Goal: Contribute content: Contribute content

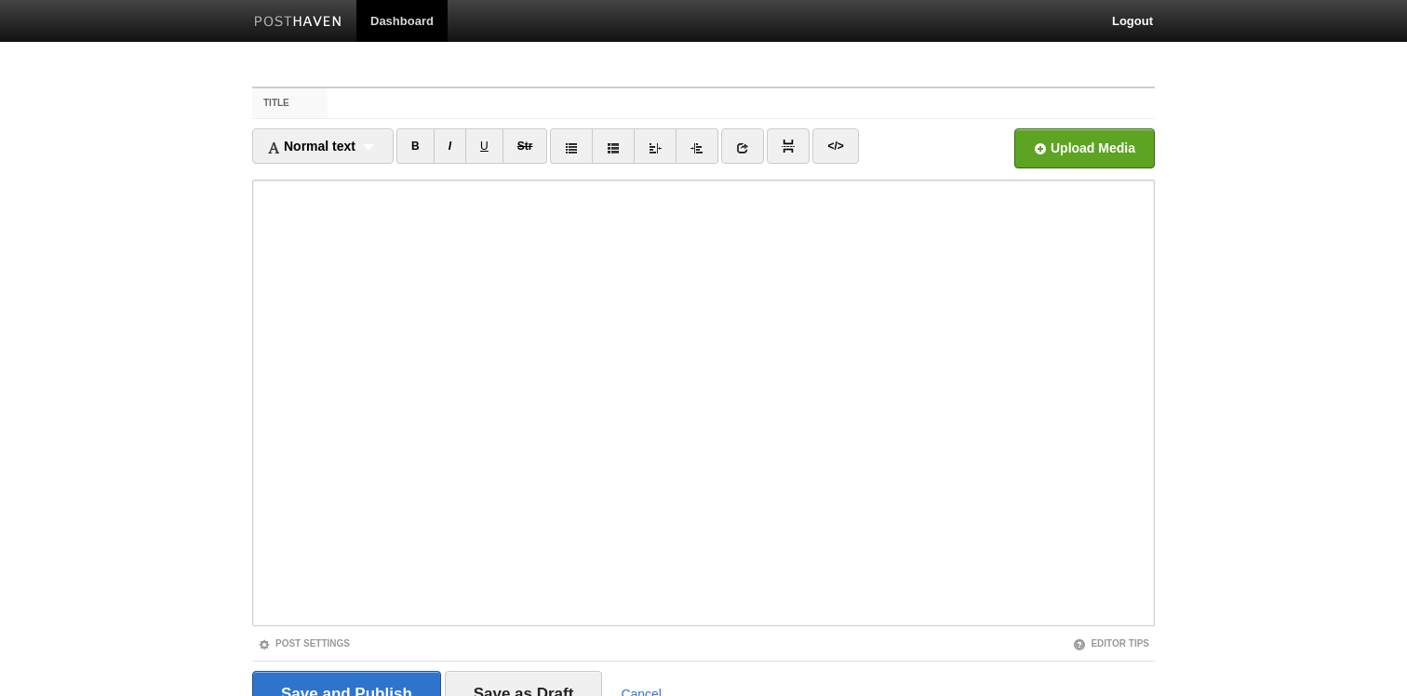
click at [355, 74] on div "Title Normal text Normal text Heading 1 Heading 2 Heading 3 B I U Str ×" at bounding box center [703, 429] width 931 height 718
click at [317, 102] on label "Title" at bounding box center [289, 103] width 75 height 30
click at [328, 102] on input "Title" at bounding box center [741, 103] width 827 height 30
type input "Roli Piano M"
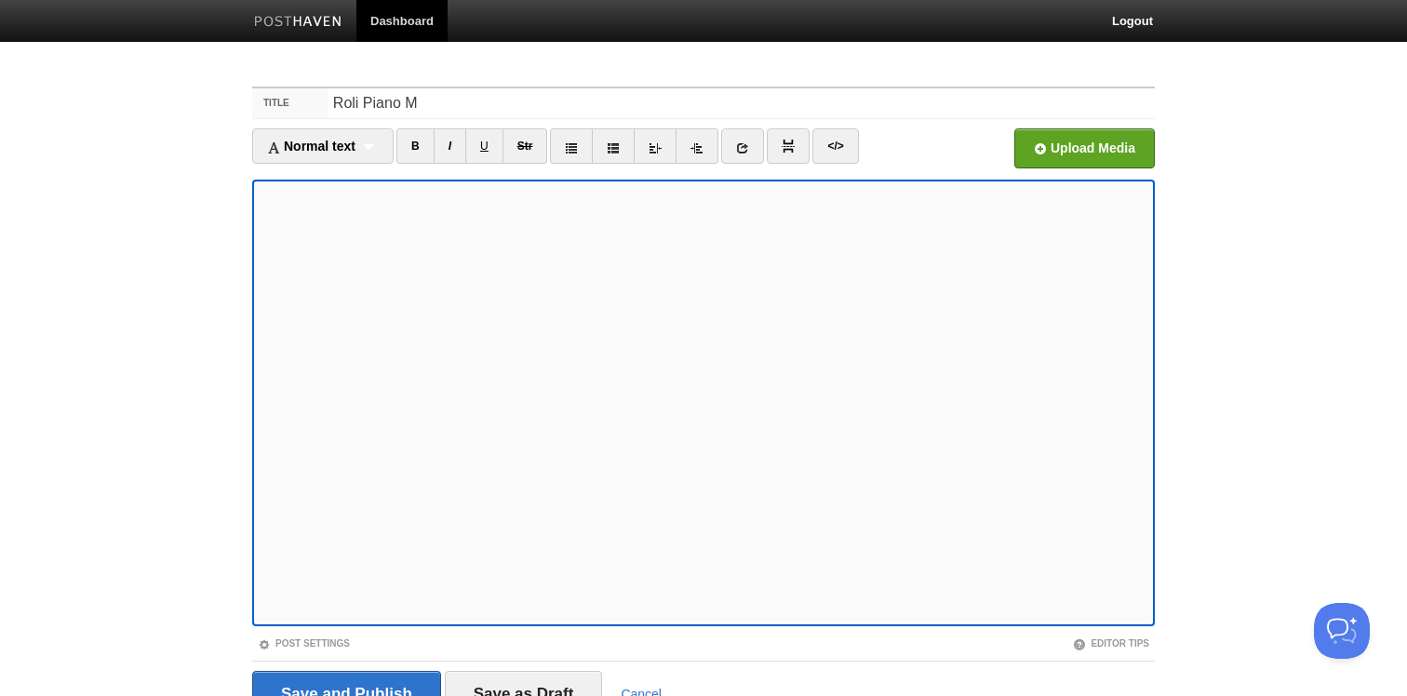
click at [515, 178] on div "Normal text Normal text Heading 1 Heading 2 Heading 3 B I U Str × </>" at bounding box center [703, 153] width 903 height 51
click at [844, 140] on link "</>" at bounding box center [835, 145] width 46 height 35
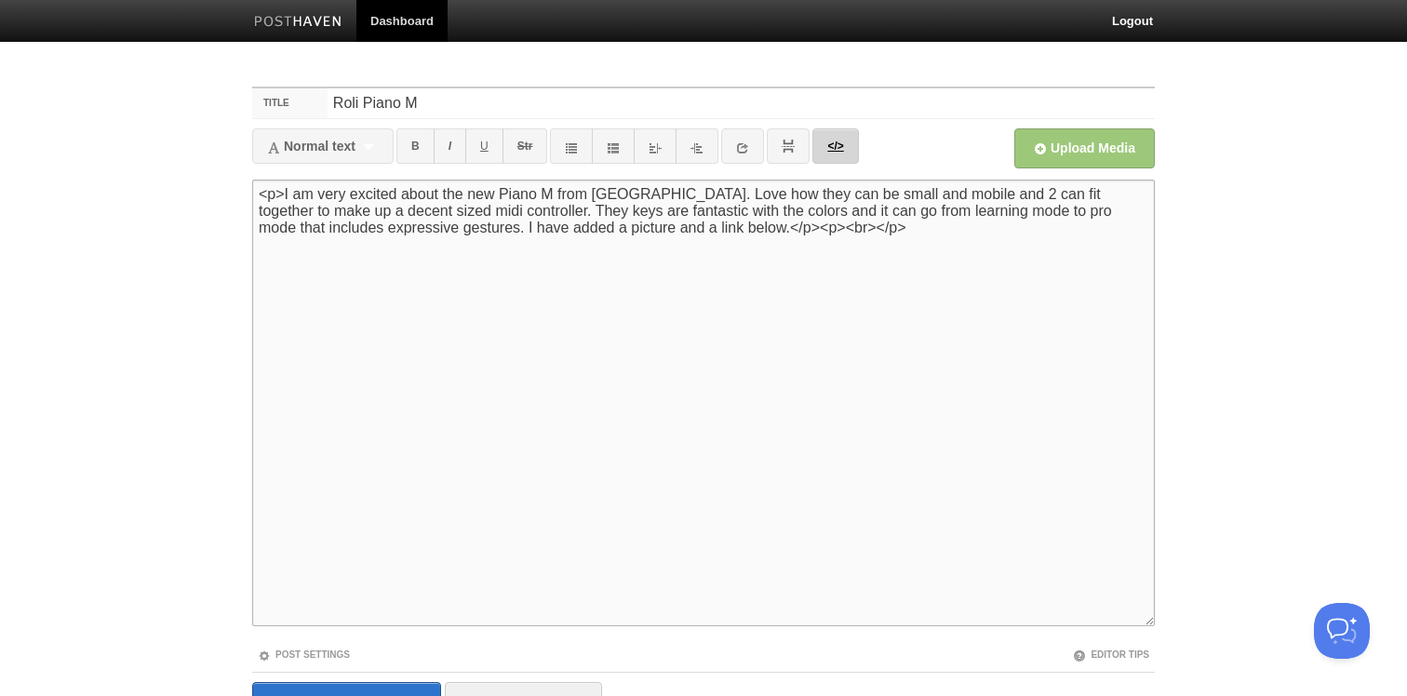
click at [844, 140] on link "</>" at bounding box center [835, 145] width 46 height 35
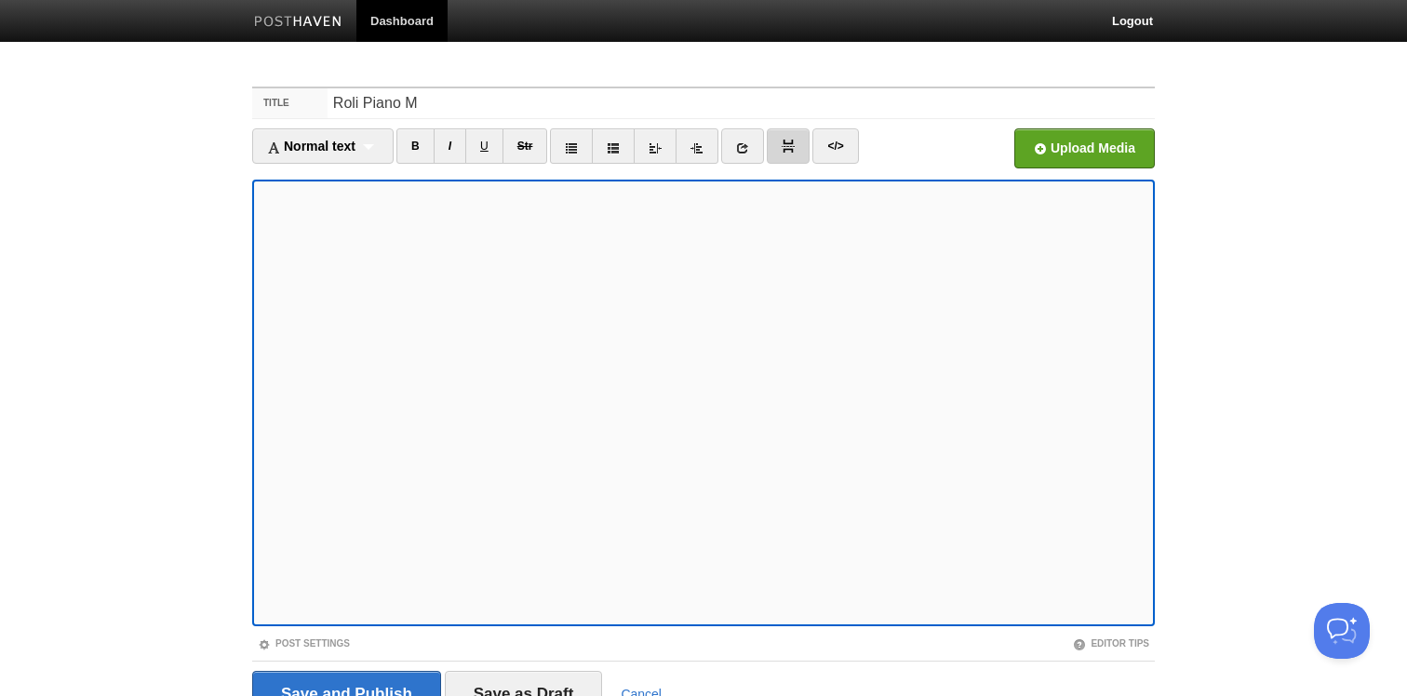
click at [788, 147] on img at bounding box center [788, 146] width 13 height 13
click at [743, 148] on icon at bounding box center [742, 147] width 13 height 13
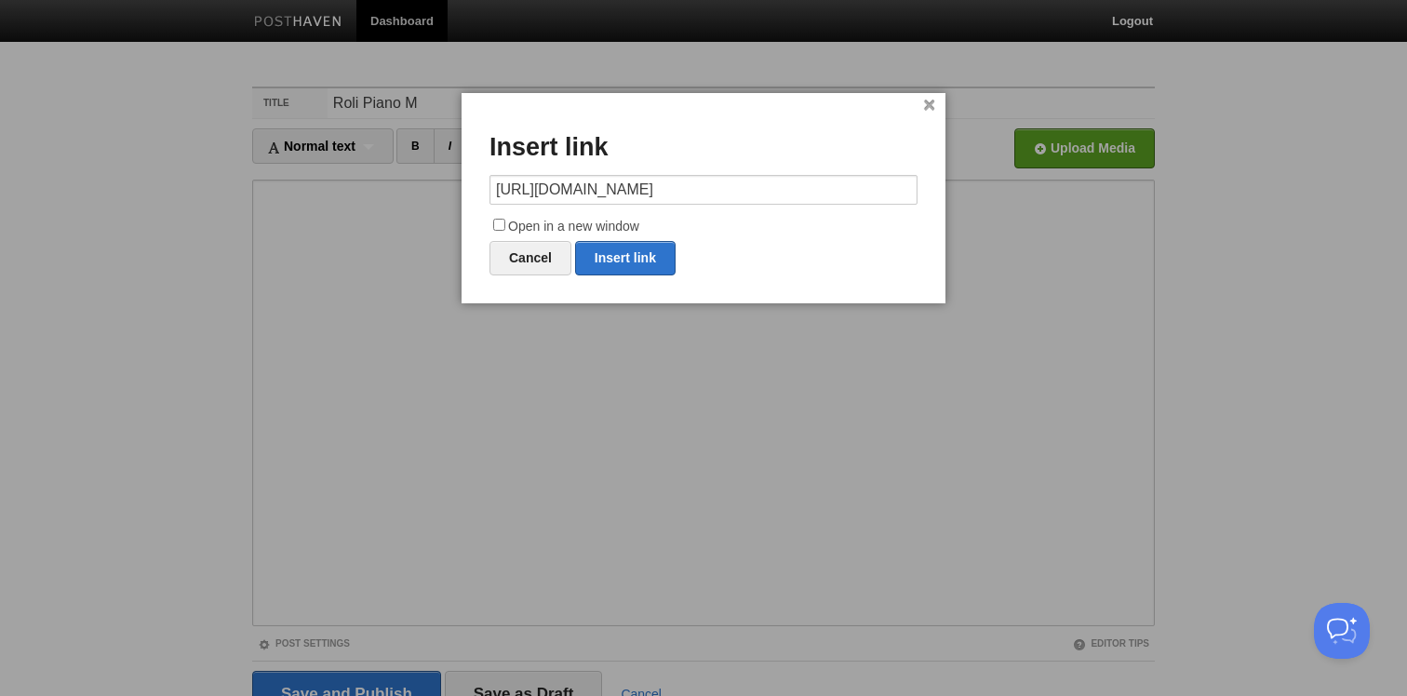
scroll to position [0, 376]
type input "[URL][DOMAIN_NAME]"
click at [501, 227] on input "Open in a new window" at bounding box center [499, 225] width 12 height 12
checkbox input "true"
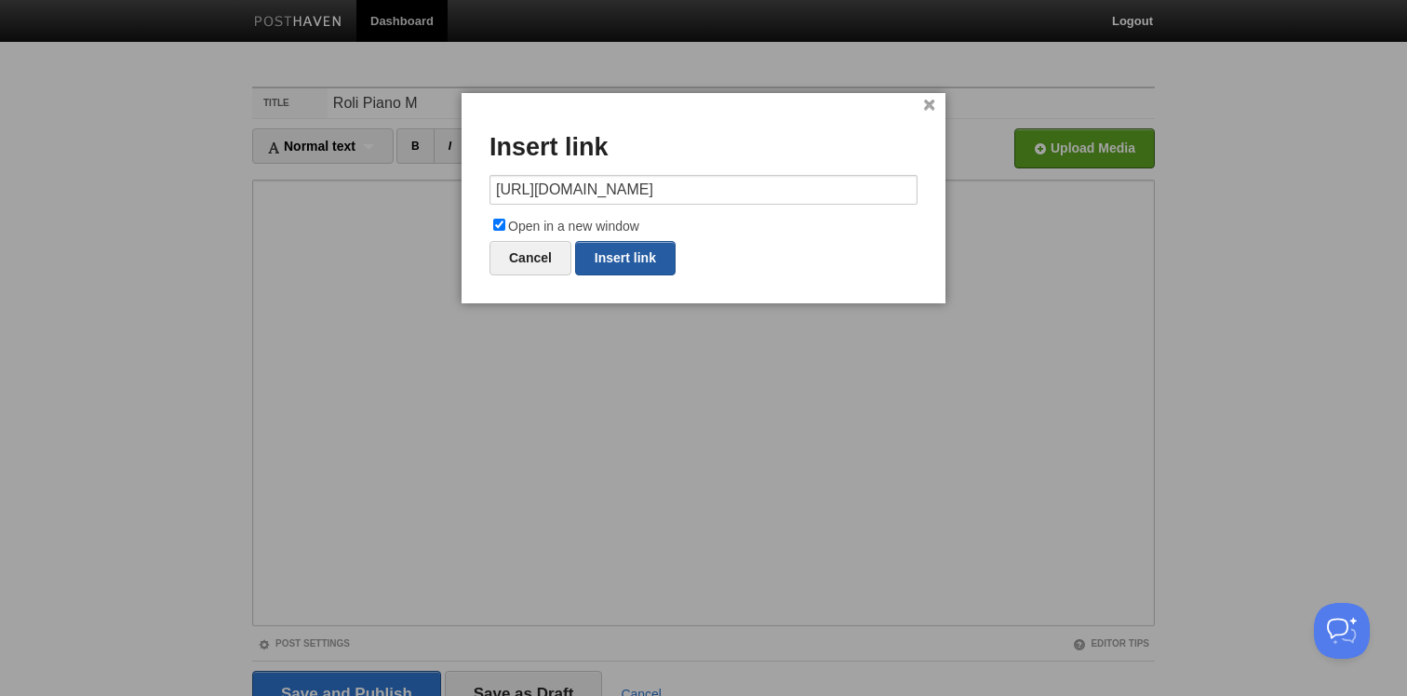
click at [621, 257] on link "Insert link" at bounding box center [625, 258] width 101 height 34
type input "https://"
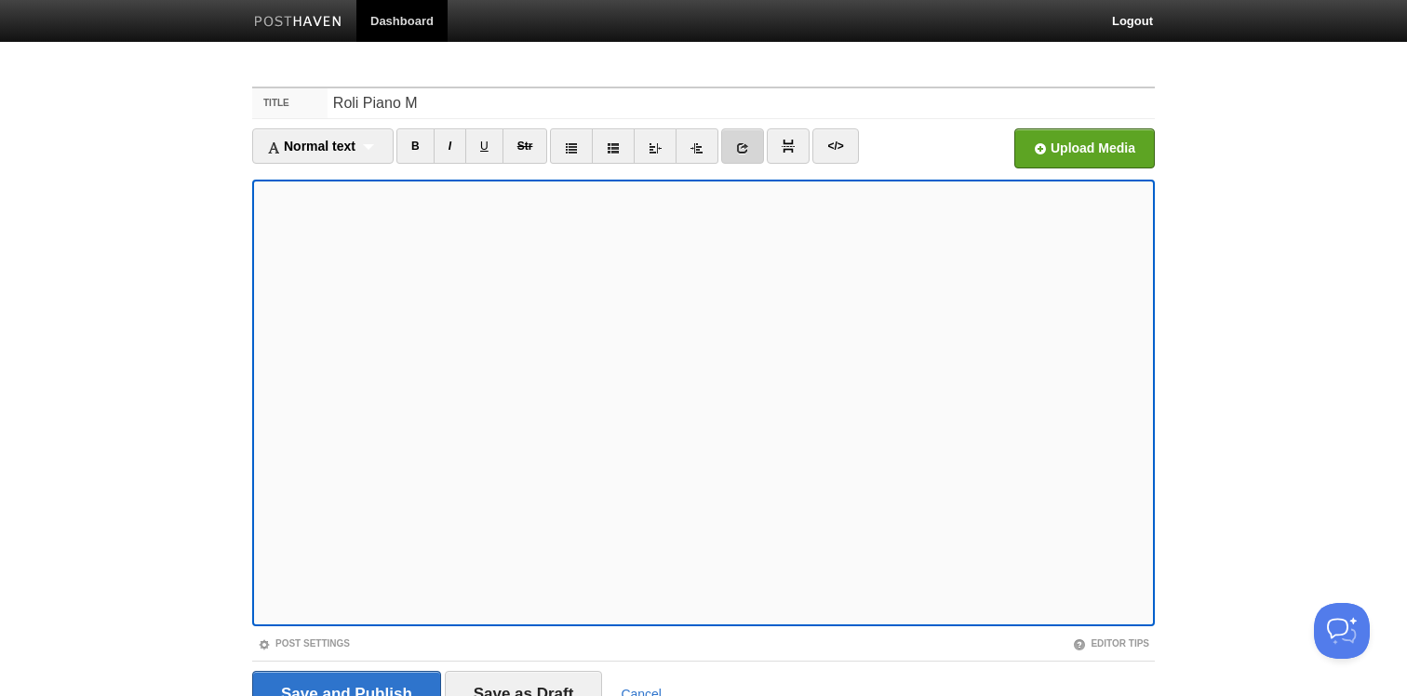
click at [738, 146] on link at bounding box center [742, 145] width 43 height 35
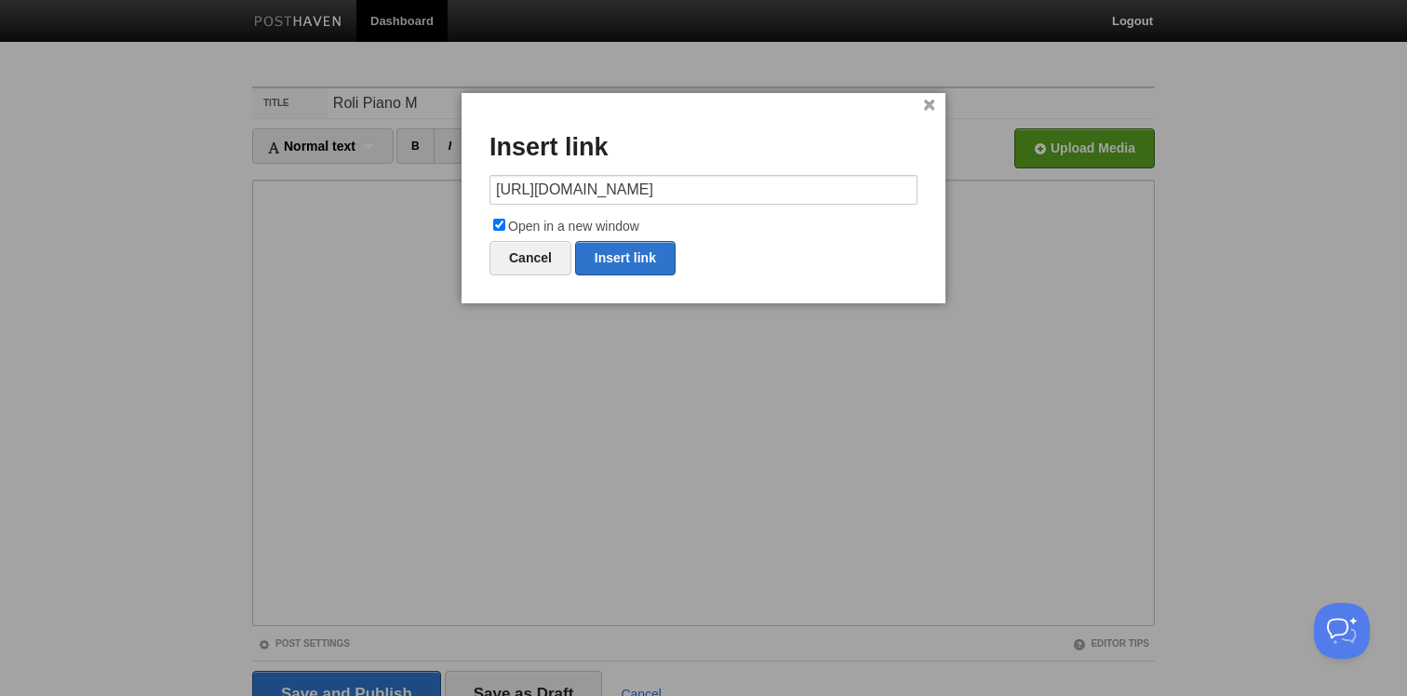
click at [680, 192] on input "[URL][DOMAIN_NAME]" at bounding box center [704, 190] width 428 height 30
click at [646, 251] on link "Insert link" at bounding box center [625, 258] width 101 height 34
type input "https://"
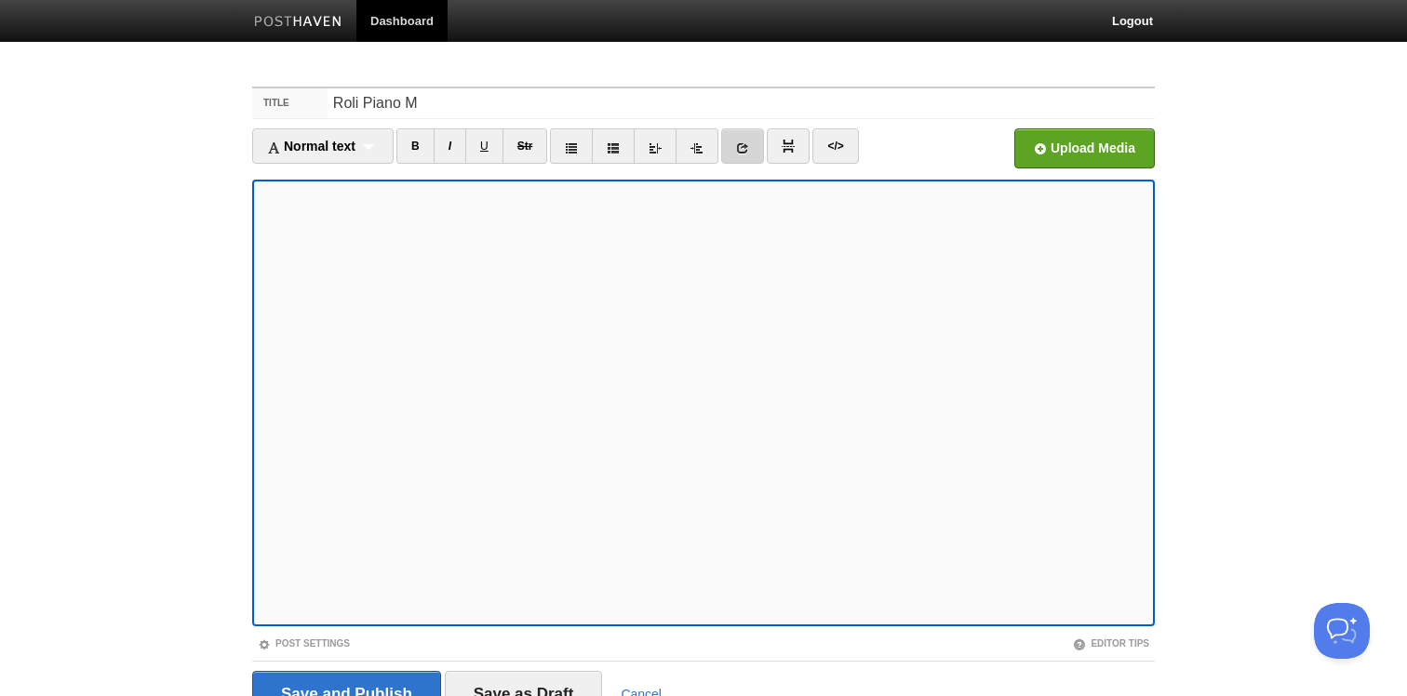
click at [745, 146] on icon at bounding box center [742, 147] width 13 height 13
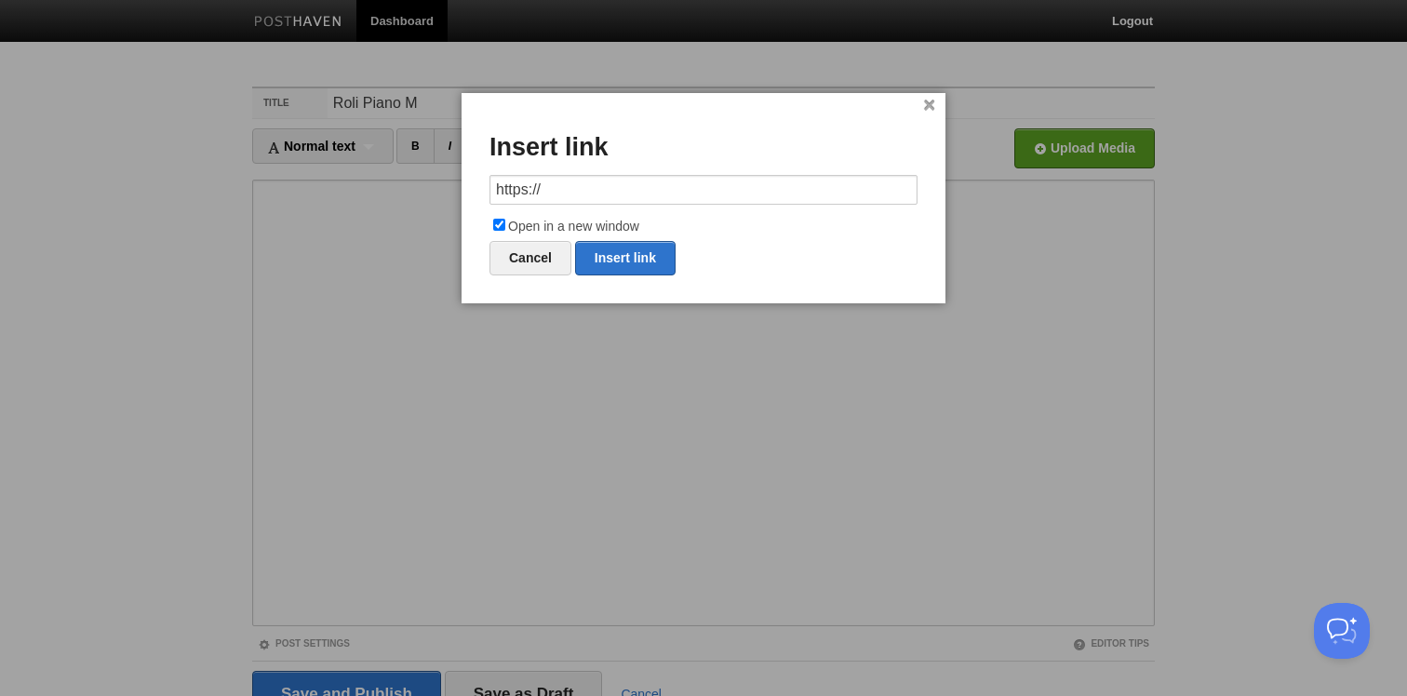
type input "[URL][DOMAIN_NAME]"
click at [559, 199] on input "[URL][DOMAIN_NAME]" at bounding box center [704, 190] width 428 height 30
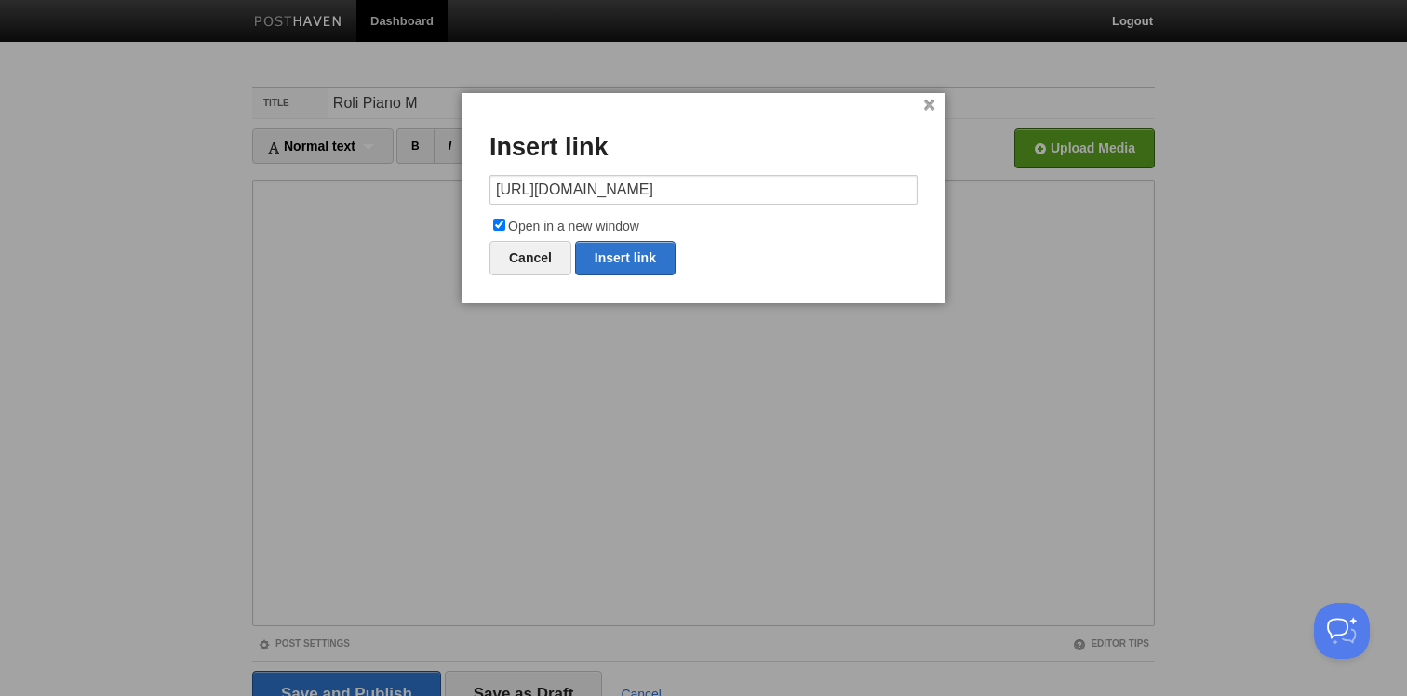
scroll to position [0, 375]
click at [635, 251] on link "Insert link" at bounding box center [625, 258] width 101 height 34
type input "https://"
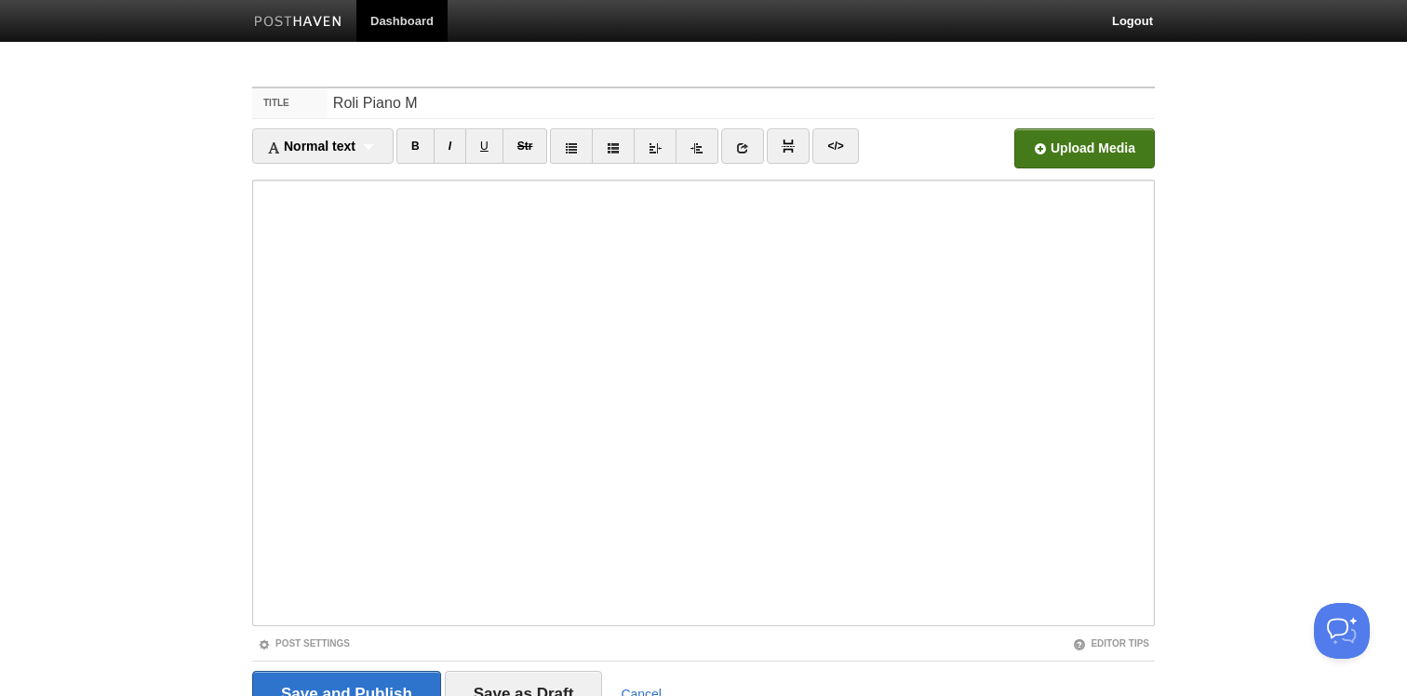
click at [1081, 146] on input "Open in a new window" at bounding box center [523, 153] width 1409 height 95
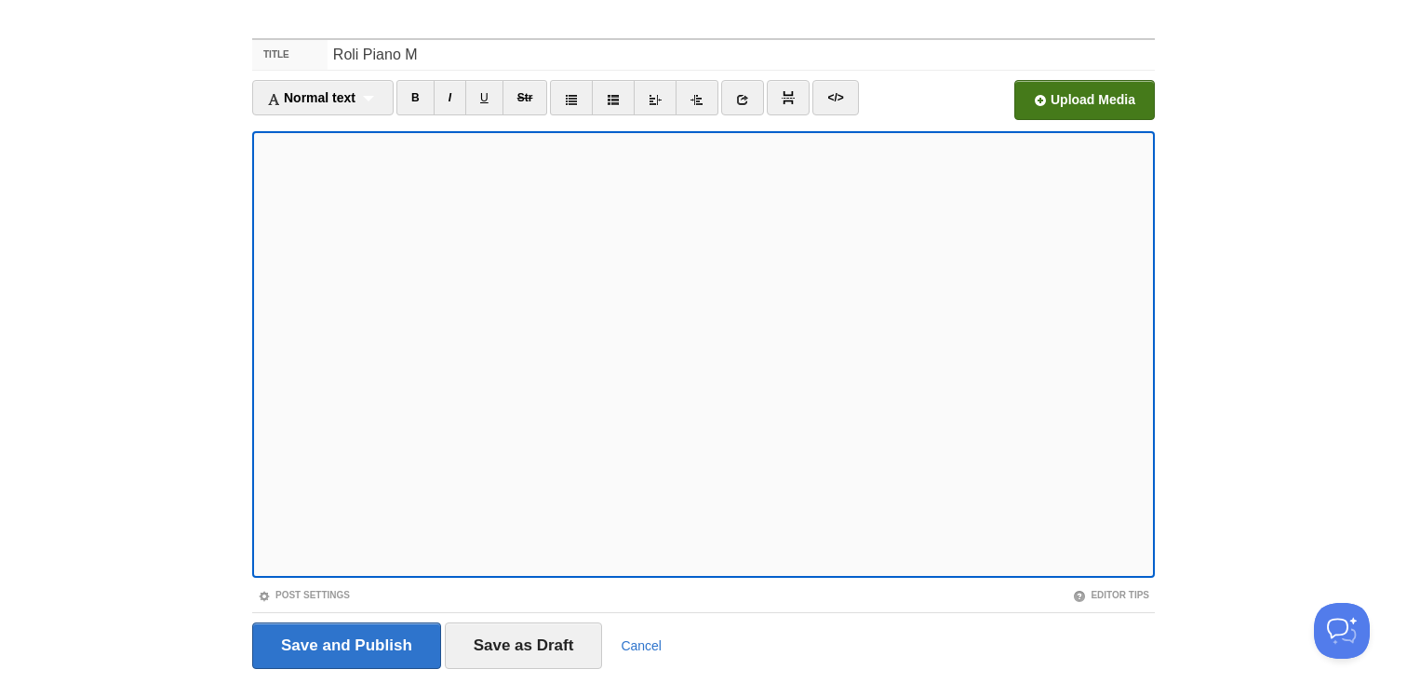
scroll to position [90, 0]
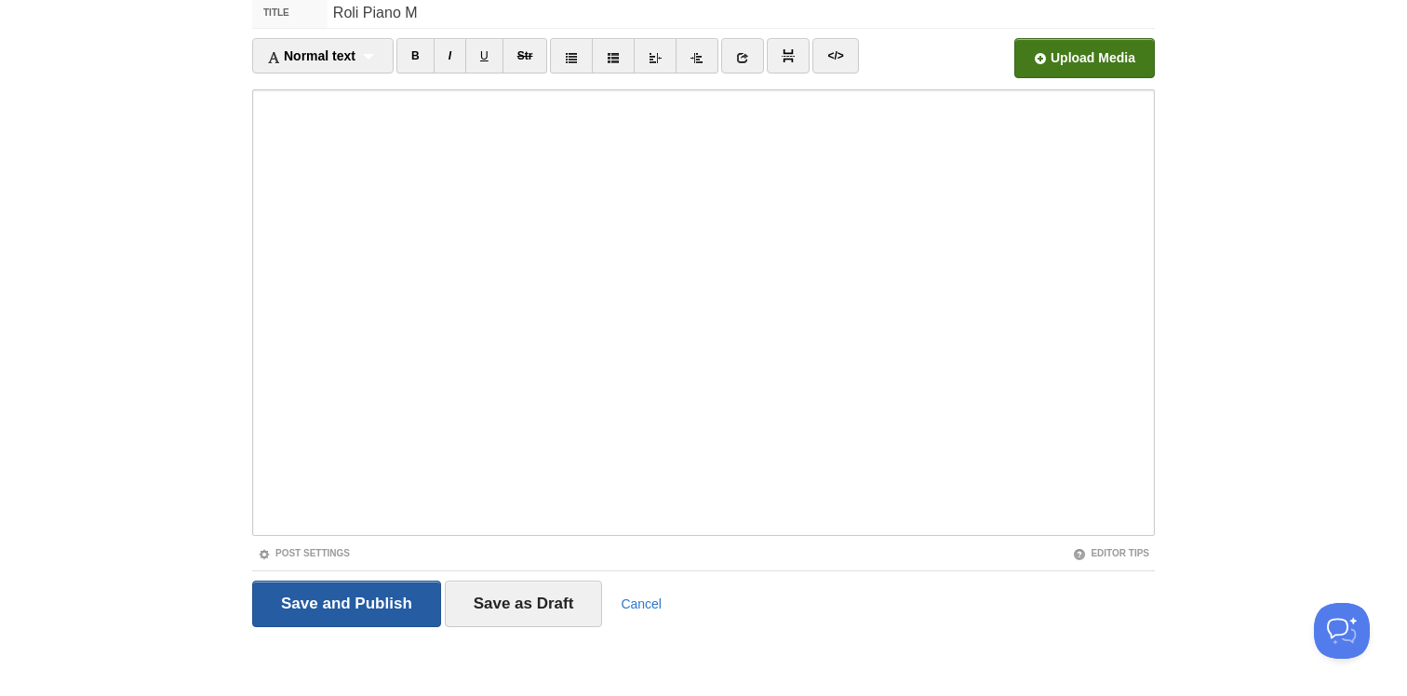
click at [316, 597] on input "Save and Publish" at bounding box center [346, 604] width 189 height 47
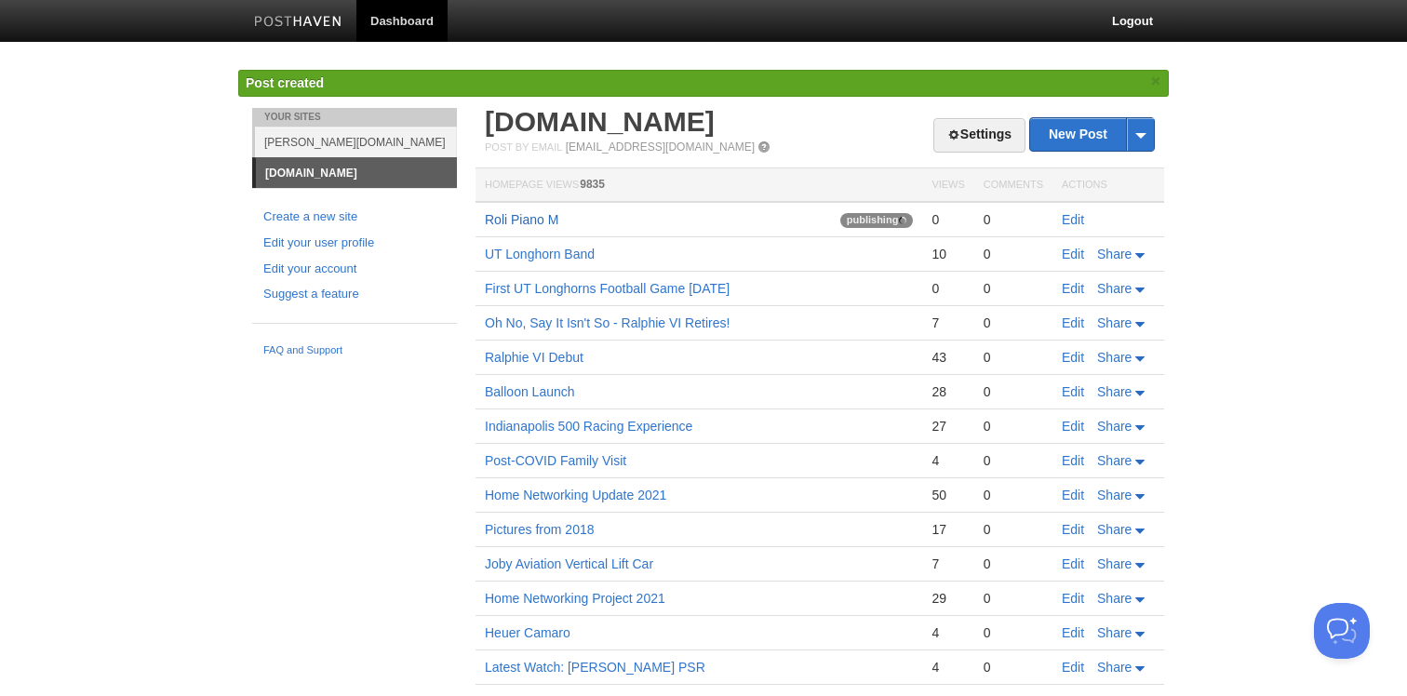
click at [530, 224] on link "Roli Piano M" at bounding box center [522, 219] width 74 height 15
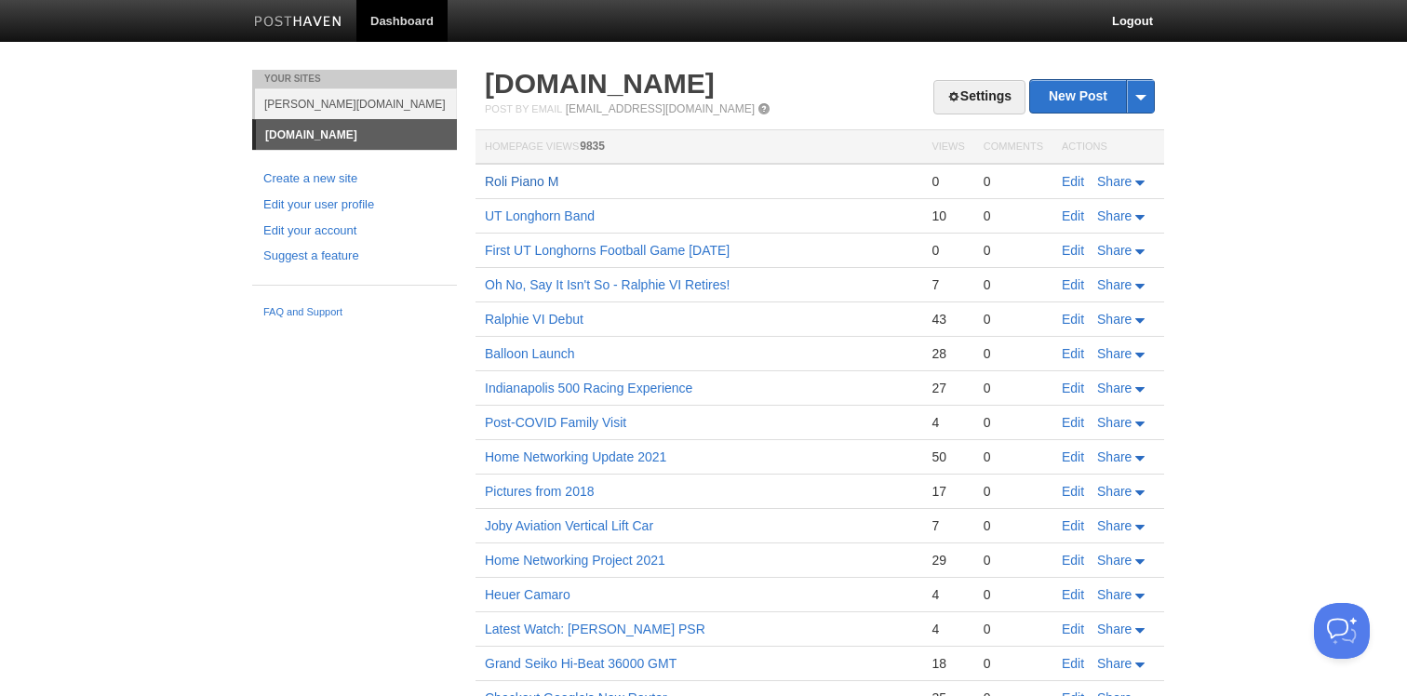
click at [537, 188] on link "Roli Piano M" at bounding box center [522, 181] width 74 height 15
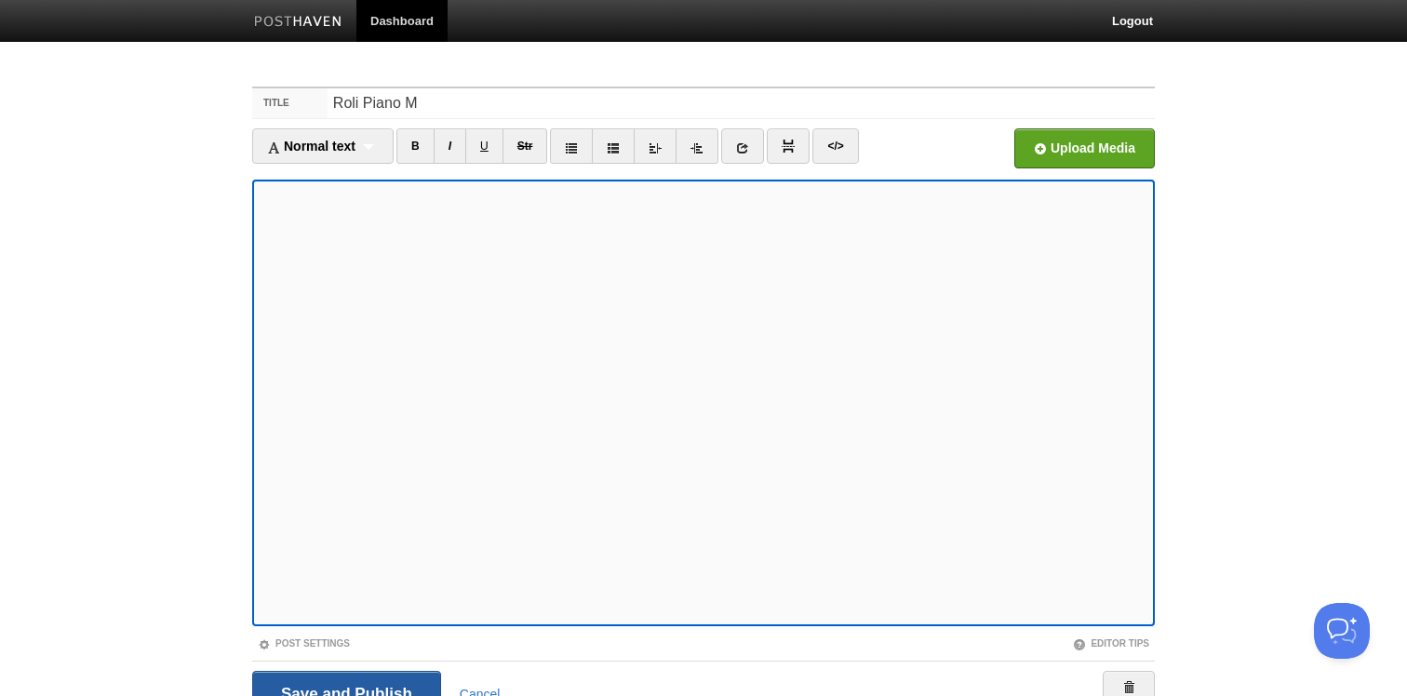
click at [347, 686] on input "Save and Publish" at bounding box center [346, 694] width 189 height 47
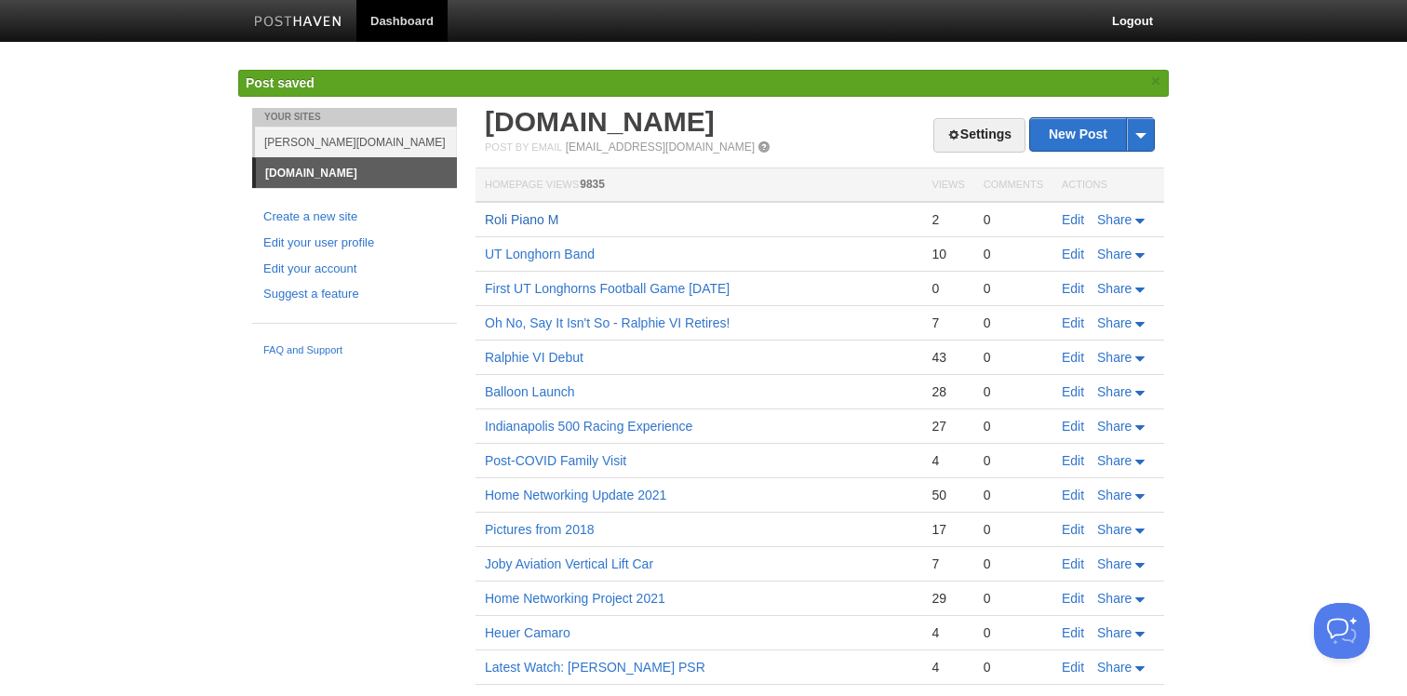
click at [502, 213] on link "Roli Piano M" at bounding box center [522, 219] width 74 height 15
